Goal: Transaction & Acquisition: Purchase product/service

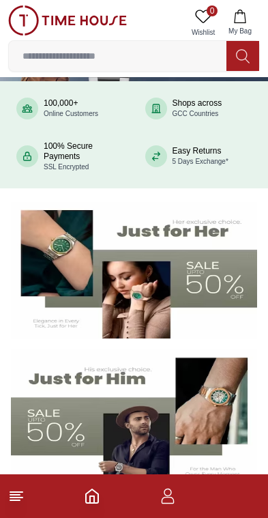
scroll to position [91, 0]
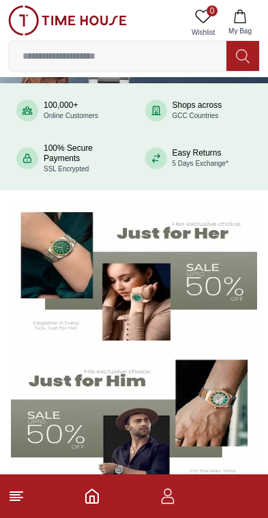
click at [167, 50] on input at bounding box center [118, 55] width 218 height 27
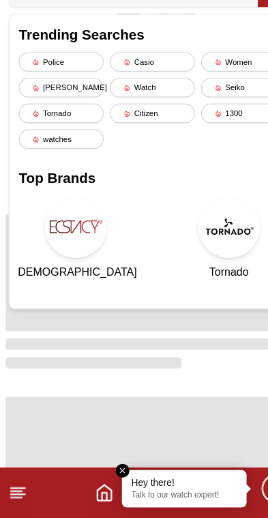
scroll to position [349, 0]
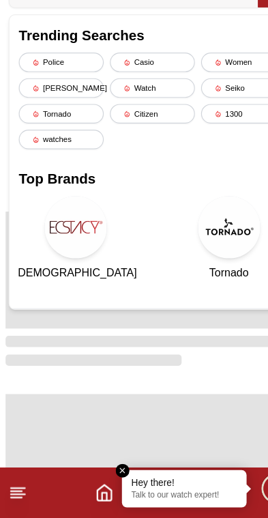
click at [114, 409] on span at bounding box center [133, 460] width 257 height 102
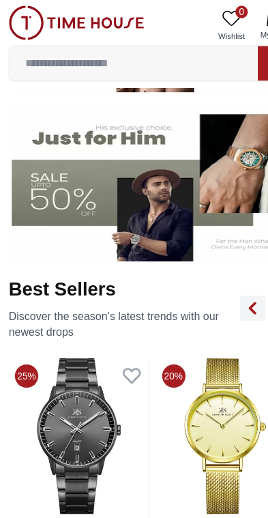
click at [131, 57] on input at bounding box center [118, 55] width 218 height 27
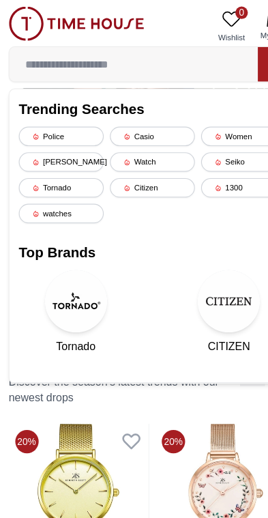
click at [207, 124] on div "Women" at bounding box center [214, 119] width 74 height 17
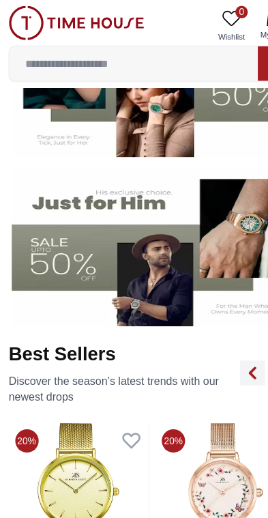
click at [198, 119] on img at bounding box center [134, 69] width 246 height 137
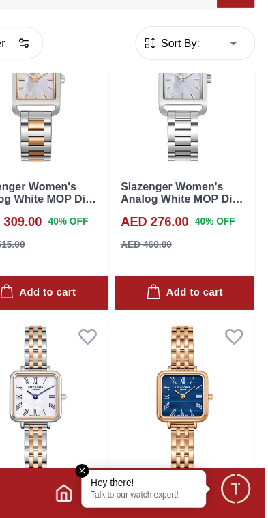
scroll to position [1223, 3]
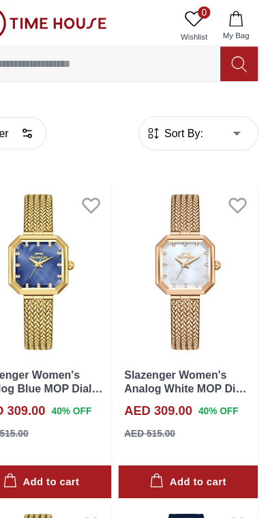
click at [147, 55] on input at bounding box center [118, 55] width 218 height 27
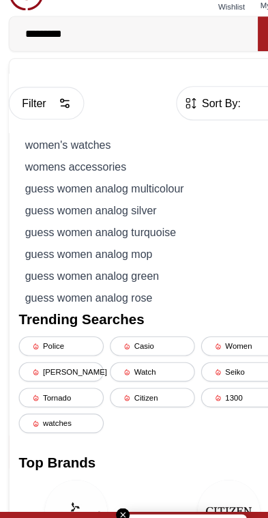
type input "*********"
click at [180, 143] on div "women's watches" at bounding box center [134, 152] width 234 height 19
